Goal: Information Seeking & Learning: Learn about a topic

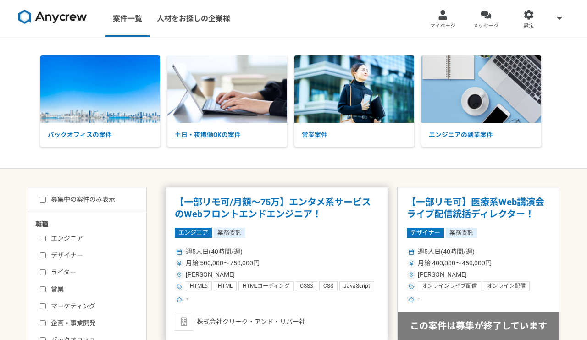
click at [242, 251] on span "週5人日(40時間/週)" at bounding box center [214, 252] width 57 height 10
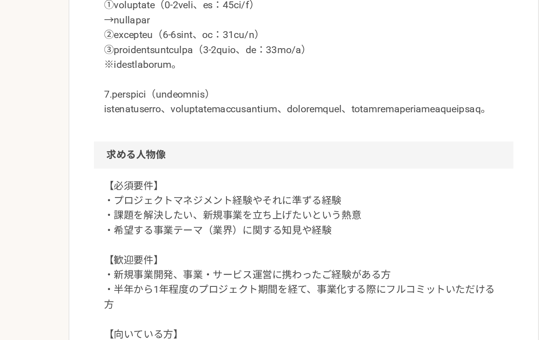
scroll to position [823, 0]
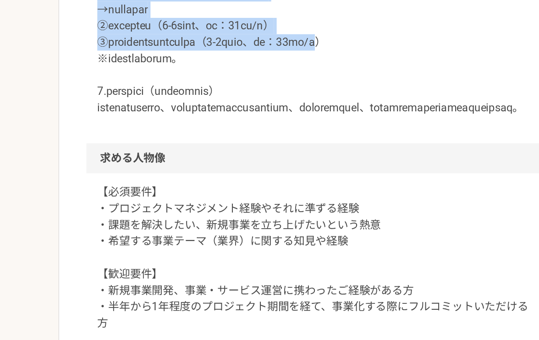
drag, startPoint x: 363, startPoint y: 171, endPoint x: 365, endPoint y: 112, distance: 58.7
click at [365, 112] on p at bounding box center [270, 41] width 296 height 154
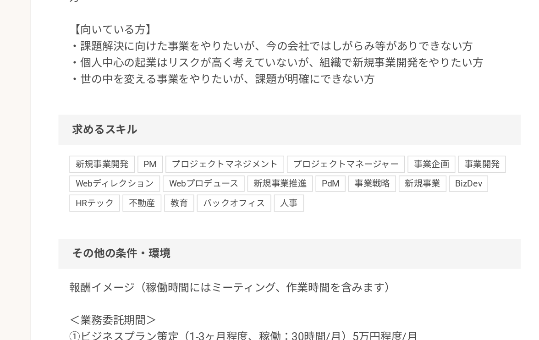
scroll to position [971, 0]
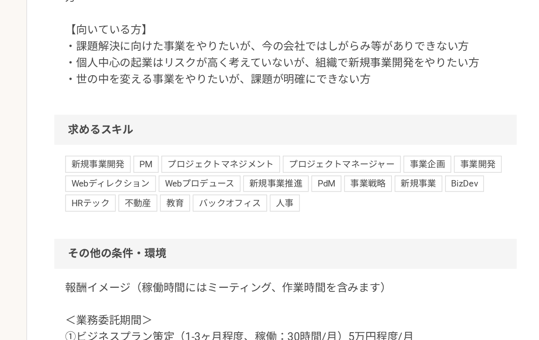
drag, startPoint x: 158, startPoint y: 164, endPoint x: 302, endPoint y: 168, distance: 144.1
click at [302, 168] on p "【必須要件】 ・プロジェクトマネジメント経験やそれに準ずる経験 ・課題を解決したい、新規事業を立ち上げたいという熱意 ・希望する事業テーマ（業界）に関する知見…" at bounding box center [270, 94] width 296 height 154
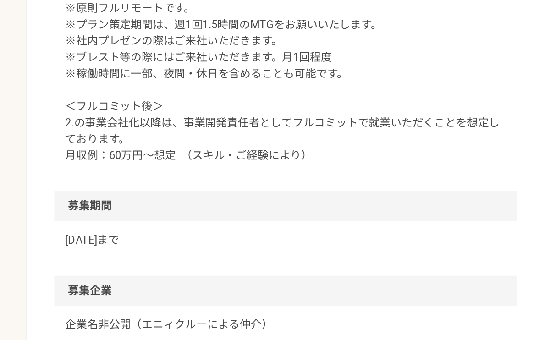
scroll to position [1236, 0]
drag, startPoint x: 313, startPoint y: 182, endPoint x: 365, endPoint y: 178, distance: 52.4
click at [365, 178] on p "報酬イメージ（稼働時間にはミーティング、作業時間を含みます） ＜業務委託期間＞ ①ビジネスプラン策定（1-3ヶ月程度、稼働：30時間/月）5万円程度/月 ②プ…" at bounding box center [270, 128] width 296 height 187
drag, startPoint x: 305, startPoint y: 194, endPoint x: 374, endPoint y: 188, distance: 70.0
click at [374, 188] on p "報酬イメージ（稼働時間にはミーティング、作業時間を含みます） ＜業務委託期間＞ ①ビジネスプラン策定（1-3ヶ月程度、稼働：30時間/月）5万円程度/月 ②プ…" at bounding box center [270, 128] width 296 height 187
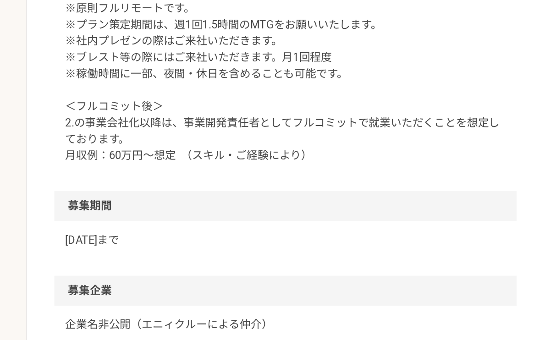
click at [368, 217] on p "報酬イメージ（稼働時間にはミーティング、作業時間を含みます） ＜業務委託期間＞ ①ビジネスプラン策定（1-3ヶ月程度、稼働：30時間/月）5万円程度/月 ②プ…" at bounding box center [270, 128] width 296 height 187
drag, startPoint x: 369, startPoint y: 205, endPoint x: 420, endPoint y: 203, distance: 51.0
click at [420, 203] on div "報酬イメージ（稼働時間にはミーティング、作業時間を含みます） ＜業務委託期間＞ ①ビジネスプラン策定（1-3ヶ月程度、稼働：30時間/月）5万円程度/月 ②プ…" at bounding box center [269, 134] width 311 height 213
click at [362, 222] on p "報酬イメージ（稼働時間にはミーティング、作業時間を含みます） ＜業務委託期間＞ ①ビジネスプラン策定（1-3ヶ月程度、稼働：30時間/月）5万円程度/月 ②プ…" at bounding box center [270, 128] width 296 height 187
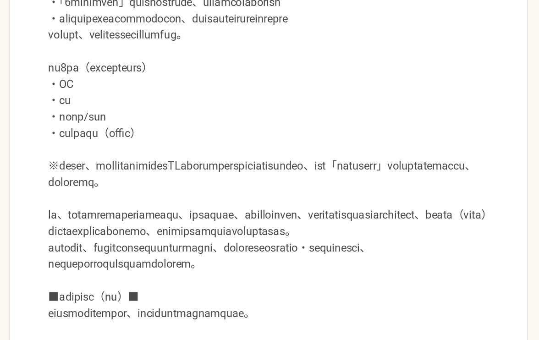
scroll to position [386, 0]
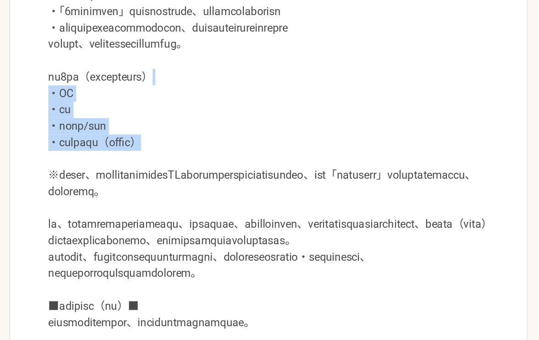
drag, startPoint x: 276, startPoint y: 111, endPoint x: 279, endPoint y: 63, distance: 48.7
click at [279, 63] on p at bounding box center [270, 157] width 296 height 396
click at [289, 89] on p at bounding box center [270, 157] width 296 height 396
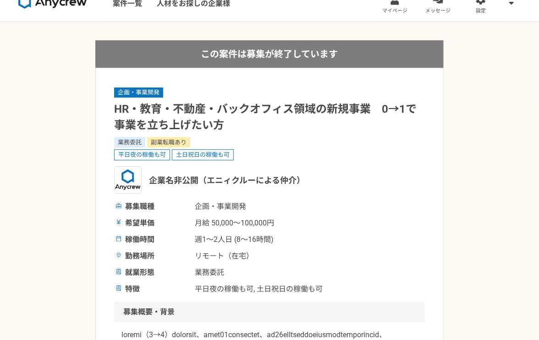
scroll to position [0, 0]
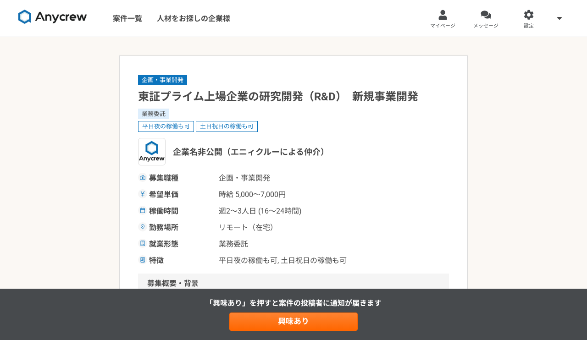
click at [385, 163] on div "企業名非公開（エニィクルーによる仲介）" at bounding box center [293, 152] width 311 height 28
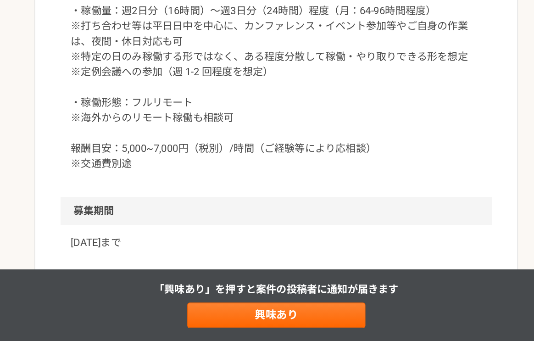
scroll to position [1171, 0]
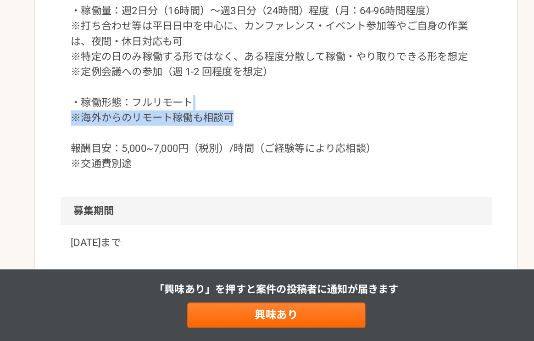
drag, startPoint x: 233, startPoint y: 248, endPoint x: 233, endPoint y: 232, distance: 16.5
click at [233, 219] on p "・稼働量：週2日分（16時間）〜週3日分（24時間）程度（月：64-96時間程度） ※打ち合わせ等は平日日中を中心に、カンファレンス・イベント参加等やご自身の…" at bounding box center [267, 158] width 296 height 121
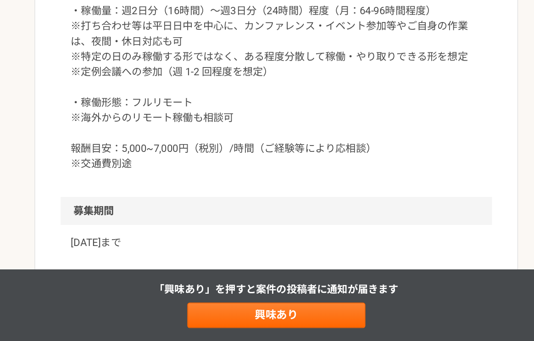
click at [282, 219] on p "・稼働量：週2日分（16時間）〜週3日分（24時間）程度（月：64-96時間程度） ※打ち合わせ等は平日日中を中心に、カンファレンス・イベント参加等やご自身の…" at bounding box center [267, 158] width 296 height 121
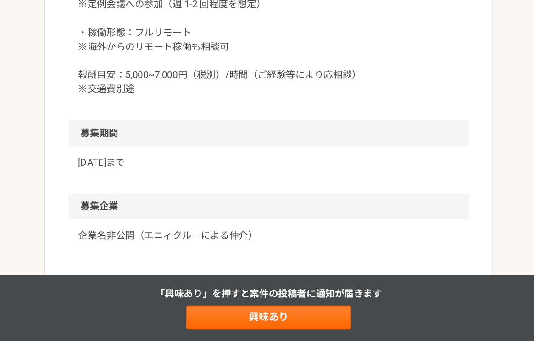
scroll to position [1239, 0]
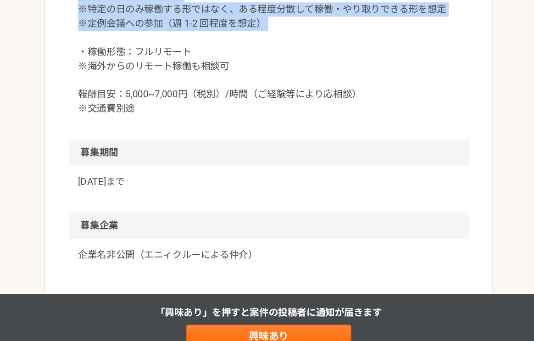
drag, startPoint x: 331, startPoint y: 154, endPoint x: 335, endPoint y: 106, distance: 47.9
click at [335, 106] on p "・稼働量：週2日分（16時間）〜週3日分（24時間）程度（月：64-96時間程度） ※打ち合わせ等は平日日中を中心に、カンファレンス・イベント参加等やご自身の…" at bounding box center [267, 90] width 296 height 121
click at [338, 151] on p "・稼働量：週2日分（16時間）〜週3日分（24時間）程度（月：64-96時間程度） ※打ち合わせ等は平日日中を中心に、カンファレンス・イベント参加等やご自身の…" at bounding box center [267, 90] width 296 height 121
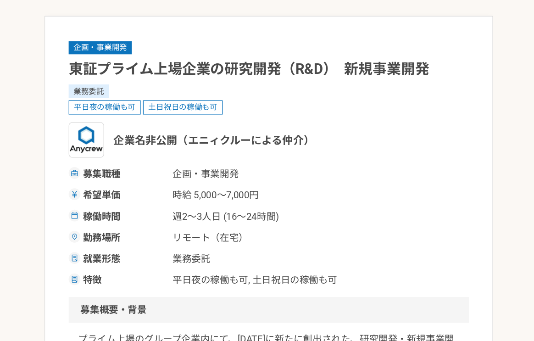
scroll to position [32, 0]
